Goal: Task Accomplishment & Management: Use online tool/utility

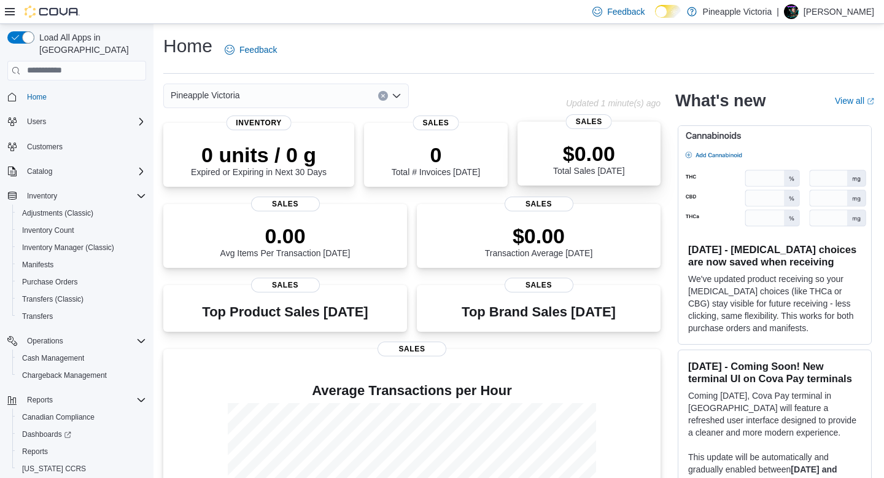
click at [582, 163] on p "$0.00" at bounding box center [588, 153] width 71 height 25
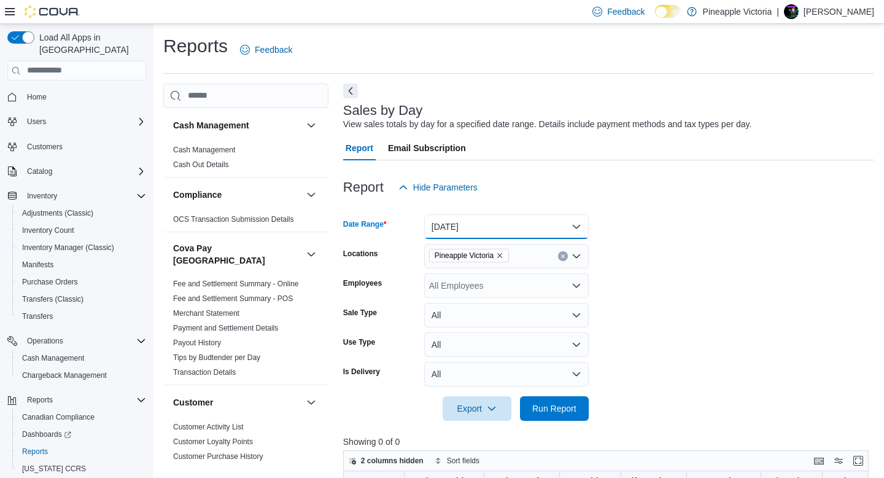
click at [573, 225] on button "Today" at bounding box center [506, 226] width 164 height 25
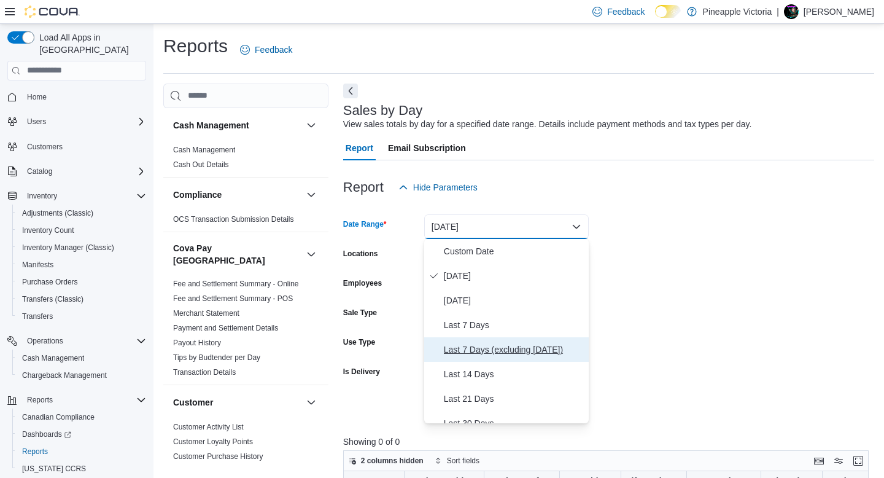
click at [520, 346] on span "Last 7 Days (excluding today)" at bounding box center [514, 349] width 140 height 15
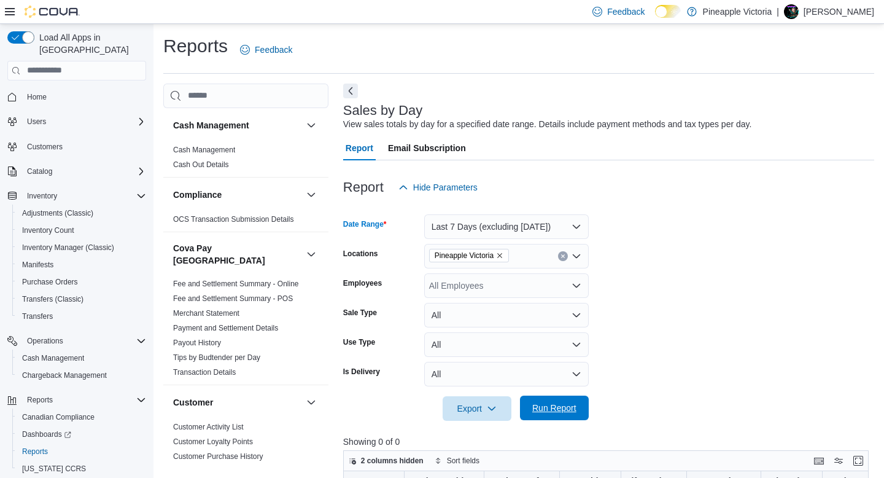
click at [546, 403] on span "Run Report" at bounding box center [554, 407] width 44 height 12
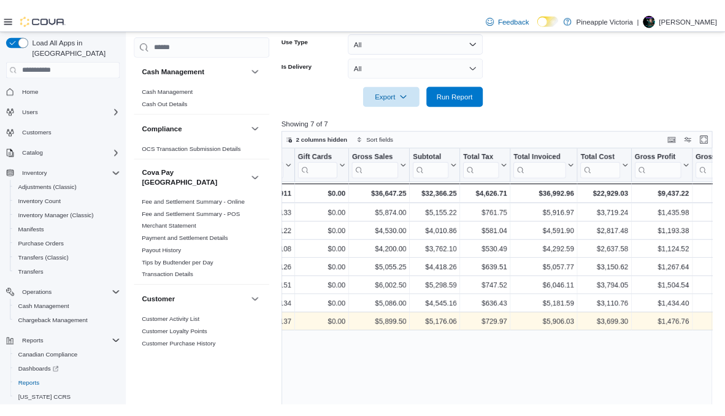
scroll to position [0, 295]
